Goal: Transaction & Acquisition: Purchase product/service

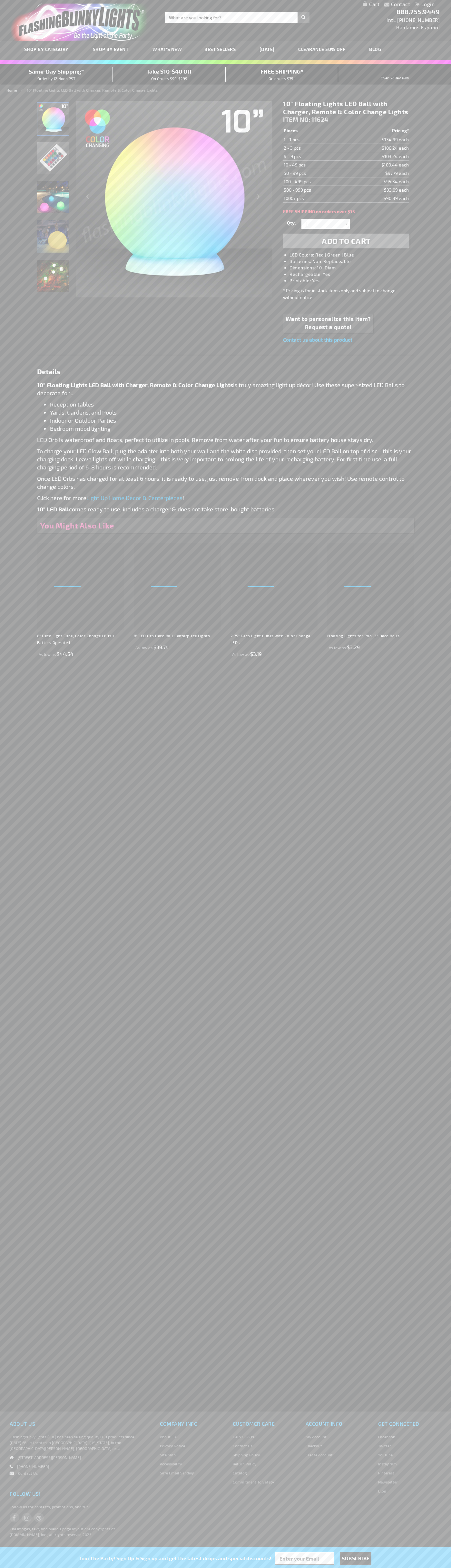
click at [346, 241] on span "Add to Cart" at bounding box center [346, 240] width 49 height 9
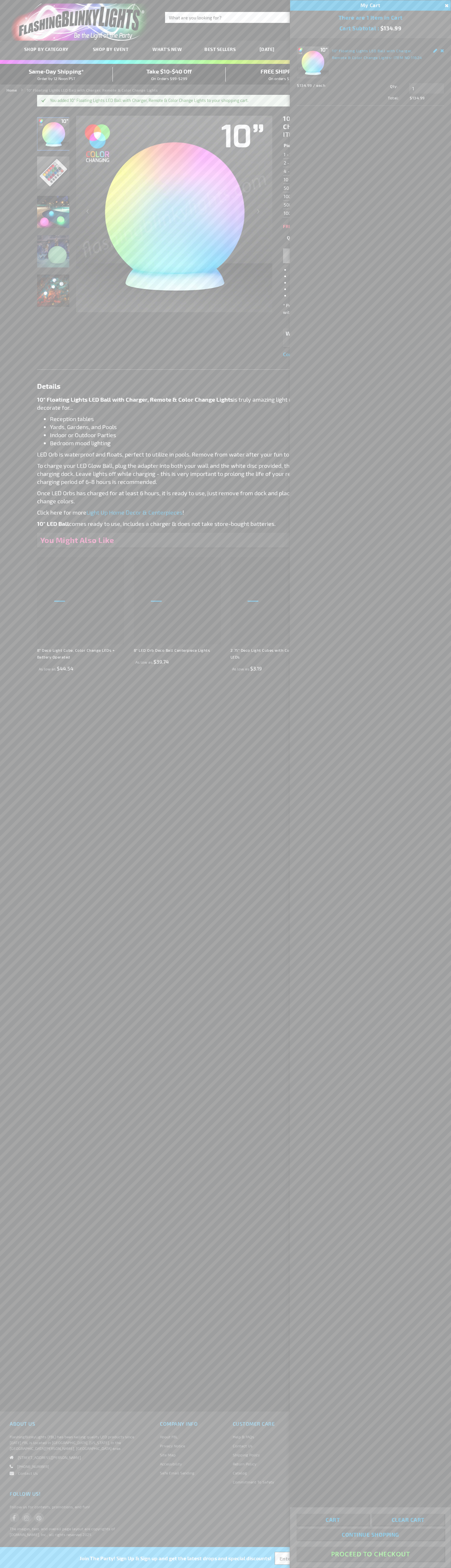
click at [371, 1554] on button "Proceed To Checkout" at bounding box center [370, 1554] width 148 height 15
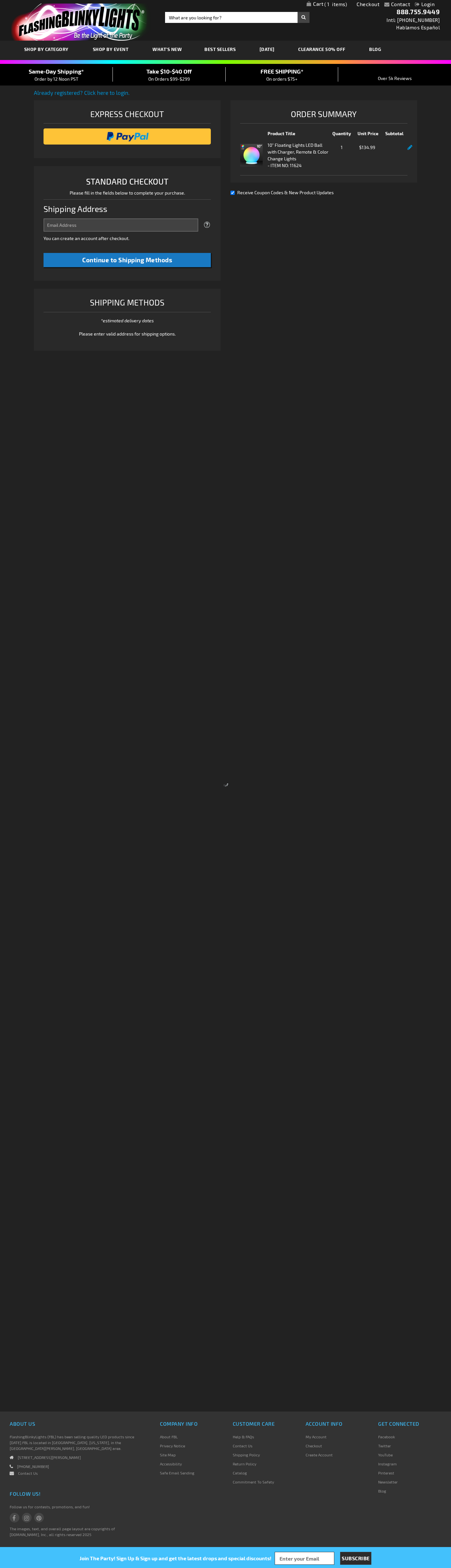
select select "US"
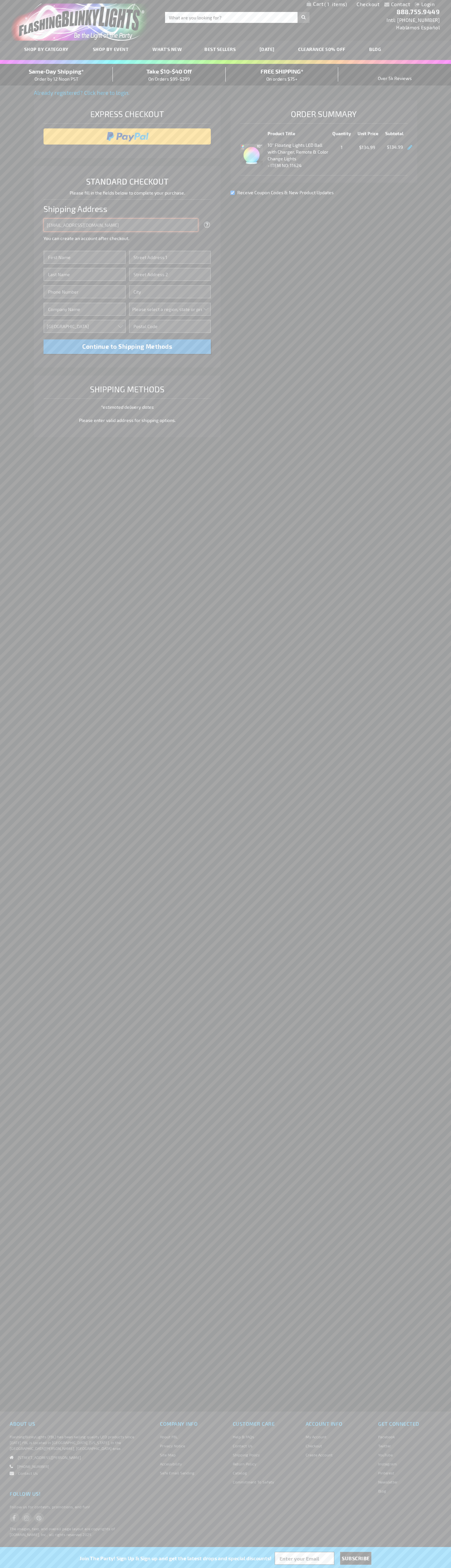
type input "[EMAIL_ADDRESS][DOMAIN_NAME]"
type input "[PERSON_NAME]"
type input "[STREET_ADDRESS][PERSON_NAME]"
type input "First floor"
type input "st. [GEOGRAPHIC_DATA]"
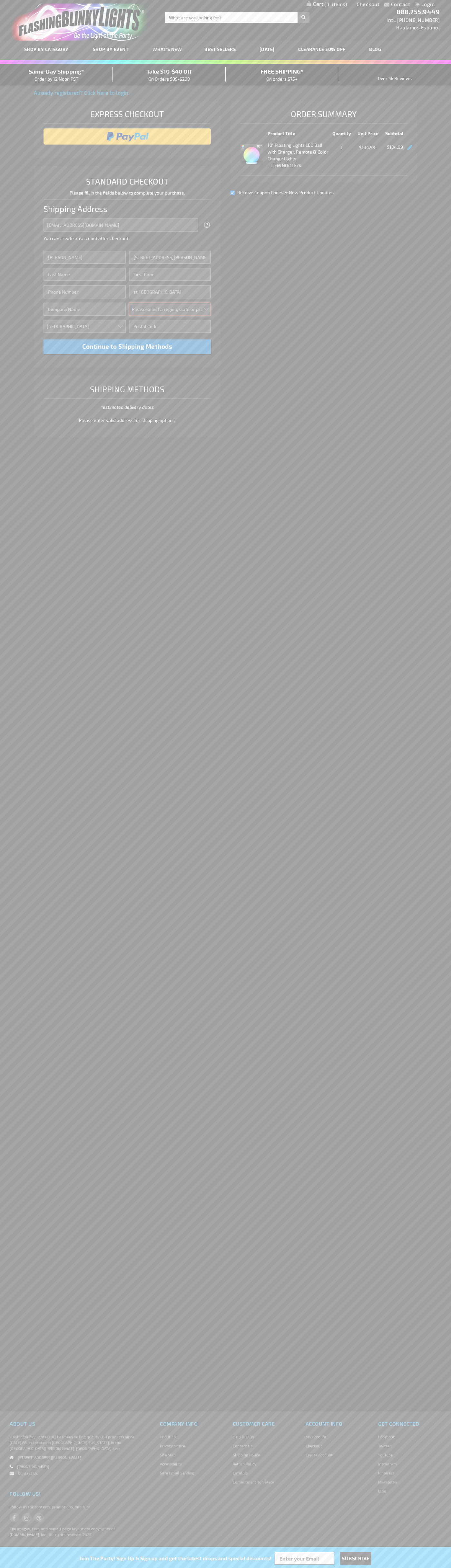
select select "34"
type input "55416"
type input "[PERSON_NAME]"
type input "6502530000"
type input "[PERSON_NAME]"
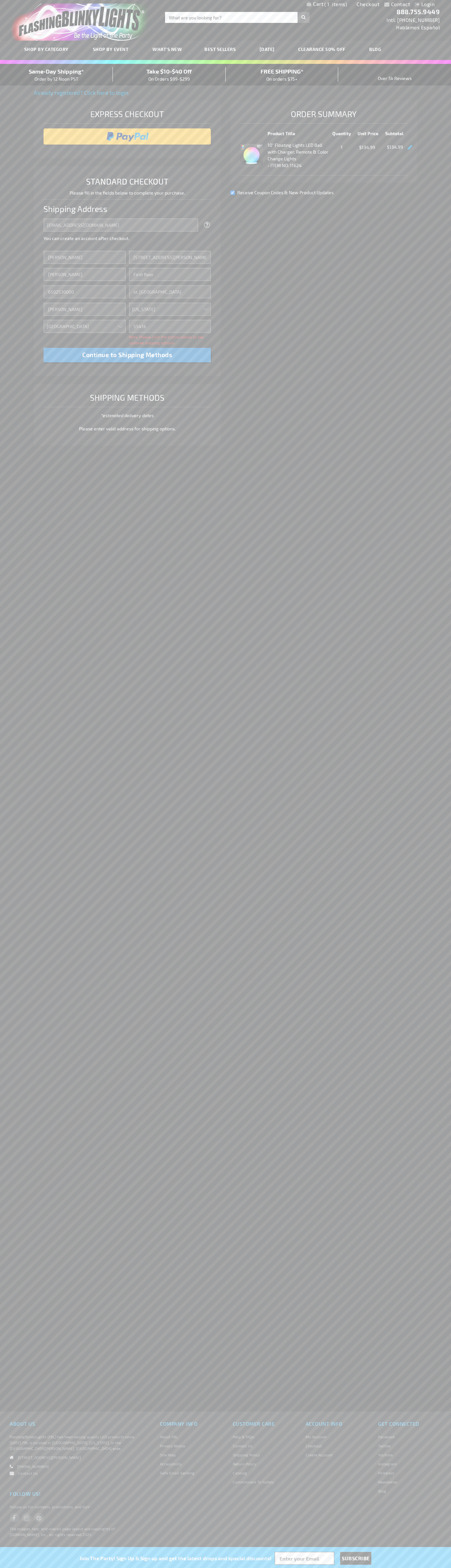
click at [56, 75] on div "Same-Day Shipping* Order by 12 Noon PST" at bounding box center [56, 74] width 113 height 16
click at [127, 137] on input "image" at bounding box center [127, 137] width 161 height 13
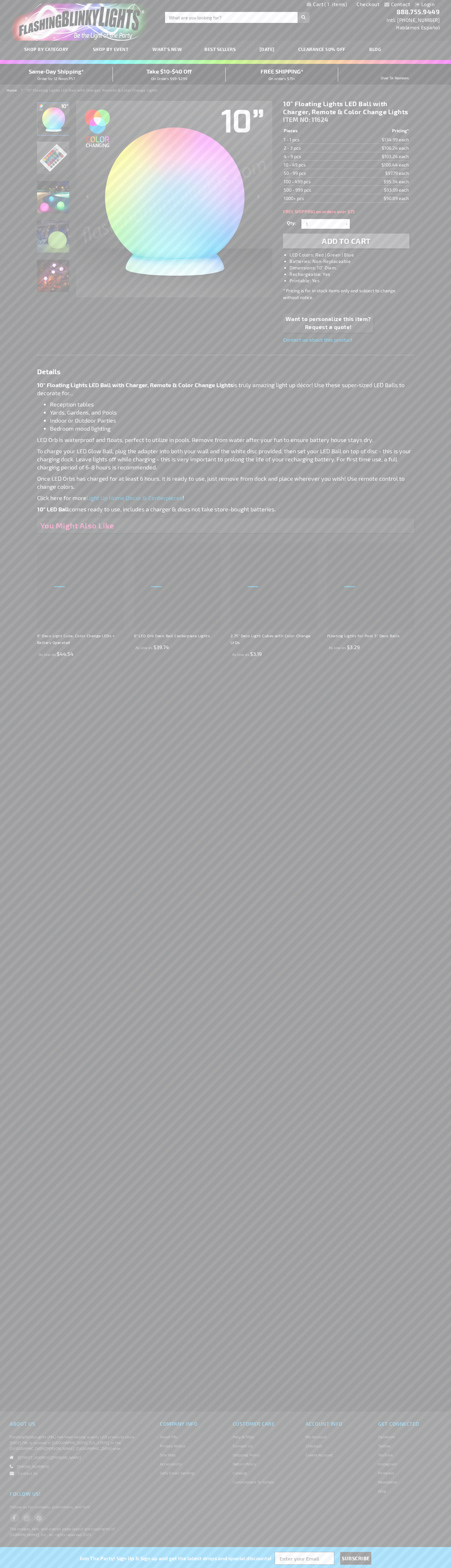
click at [327, 5] on span "1" at bounding box center [336, 4] width 23 height 6
